Goal: Transaction & Acquisition: Purchase product/service

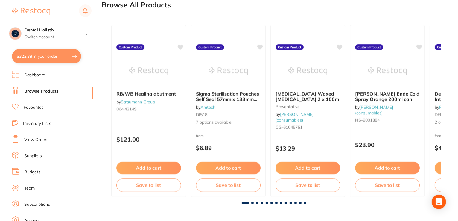
drag, startPoint x: 0, startPoint y: 0, endPoint x: 55, endPoint y: 58, distance: 80.0
click at [55, 58] on button "$323.38 in your order" at bounding box center [46, 56] width 69 height 14
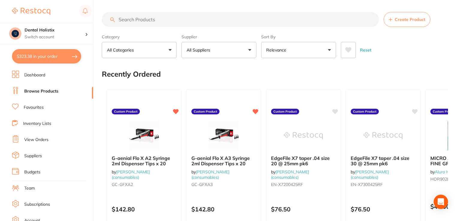
checkbox input "true"
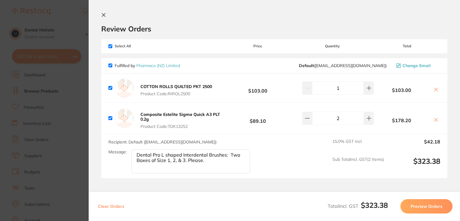
drag, startPoint x: 208, startPoint y: 162, endPoint x: 125, endPoint y: 154, distance: 83.3
click at [125, 154] on div "Message: Dental Pro L shaped Interdental Brushes: Two Boxes of Size 1, 2, & 3. …" at bounding box center [181, 161] width 146 height 24
click at [110, 47] on input "checkbox" at bounding box center [110, 46] width 4 height 4
checkbox input "false"
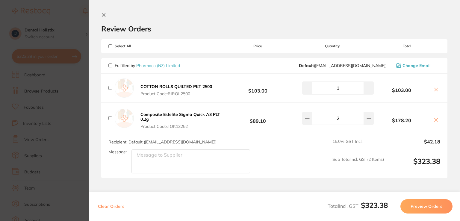
checkbox input "false"
click at [435, 119] on icon at bounding box center [435, 119] width 3 height 3
click at [435, 90] on icon at bounding box center [435, 89] width 3 height 3
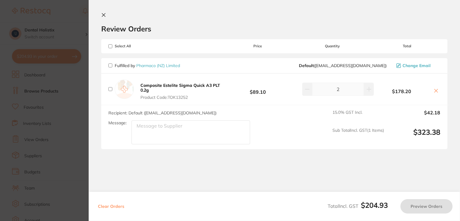
click at [435, 90] on icon at bounding box center [435, 90] width 3 height 3
checkbox input "true"
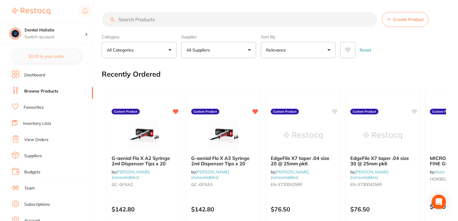
click at [145, 18] on input "search" at bounding box center [240, 19] width 276 height 15
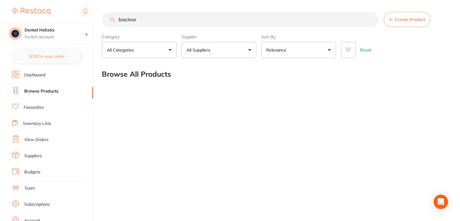
click at [124, 18] on input "bioclear" at bounding box center [240, 19] width 277 height 15
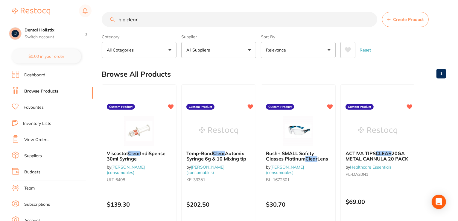
click at [212, 16] on input "bio clear" at bounding box center [240, 19] width 276 height 15
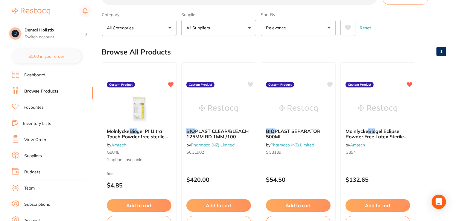
scroll to position [54, 0]
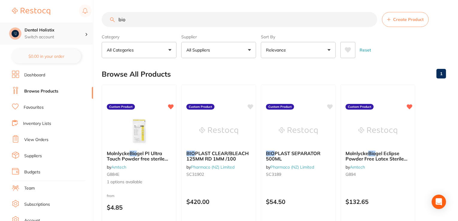
scroll to position [0, 0]
drag, startPoint x: 212, startPoint y: 20, endPoint x: 75, endPoint y: 23, distance: 136.8
click at [75, 23] on div "$204.93 Dental Holistix Switch account Dental Holistix $0.00 in your order Dash…" at bounding box center [229, 110] width 458 height 221
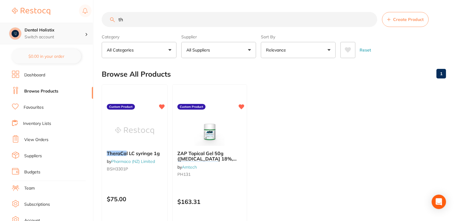
type input "t"
